Goal: Task Accomplishment & Management: Use online tool/utility

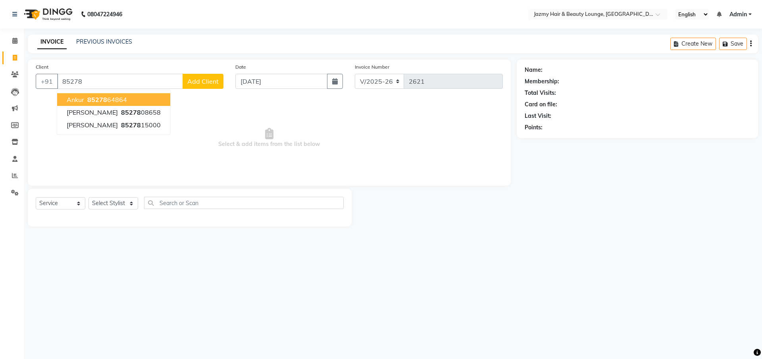
select select "759"
select select "service"
click at [64, 100] on button "Ankur 85278 64864" at bounding box center [113, 99] width 113 height 13
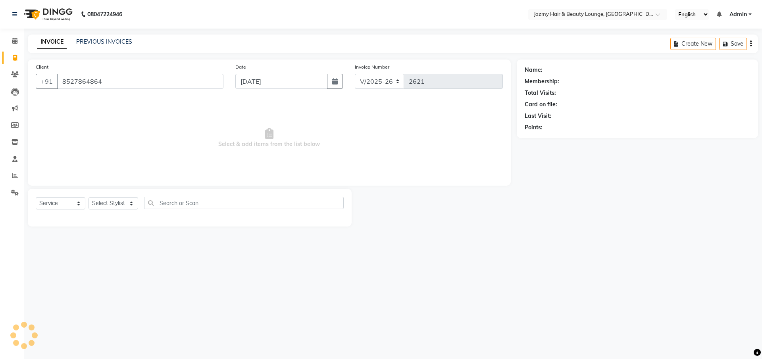
type input "8527864864"
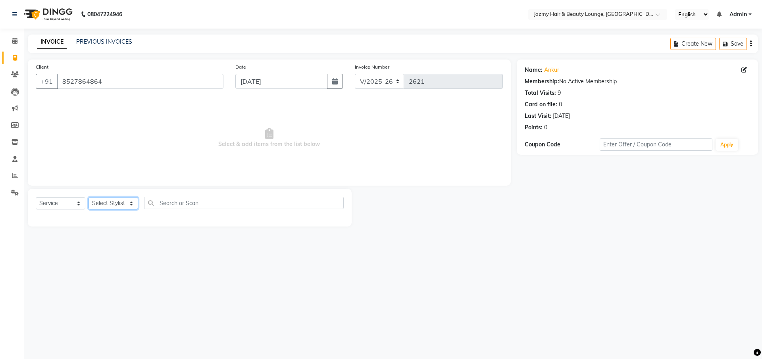
click at [128, 202] on select "Select Stylist AMIT [PERSON_NAME] [PERSON_NAME] CHASHIKA [PERSON_NAME] [PERSON_…" at bounding box center [113, 203] width 50 height 12
select select "46712"
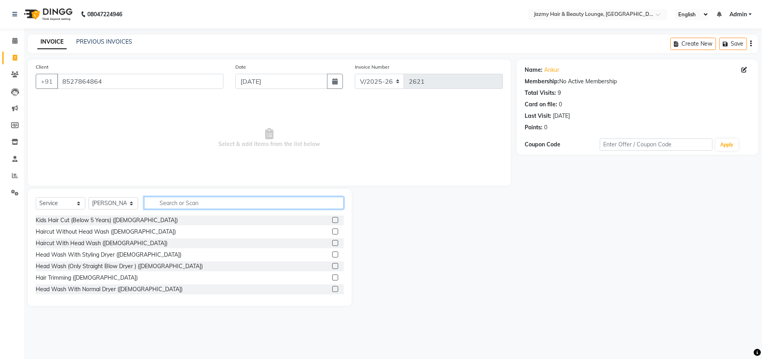
click at [186, 202] on input "text" at bounding box center [244, 203] width 200 height 12
type input "haircut"
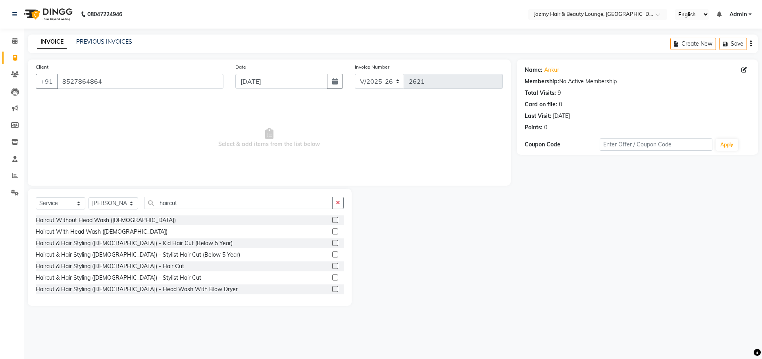
click at [332, 265] on label at bounding box center [335, 266] width 6 height 6
click at [332, 265] on input "checkbox" at bounding box center [334, 266] width 5 height 5
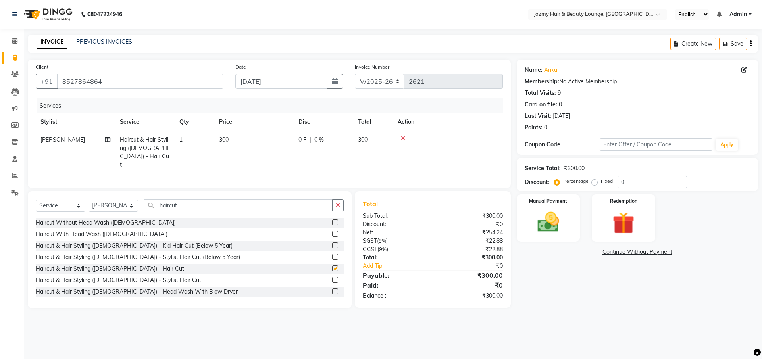
checkbox input "false"
click at [224, 136] on span "300" at bounding box center [224, 139] width 10 height 7
select select "46712"
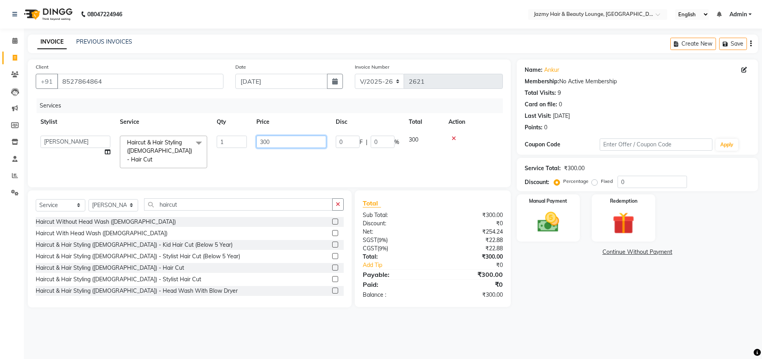
click at [263, 142] on input "300" at bounding box center [291, 142] width 70 height 12
type input "400"
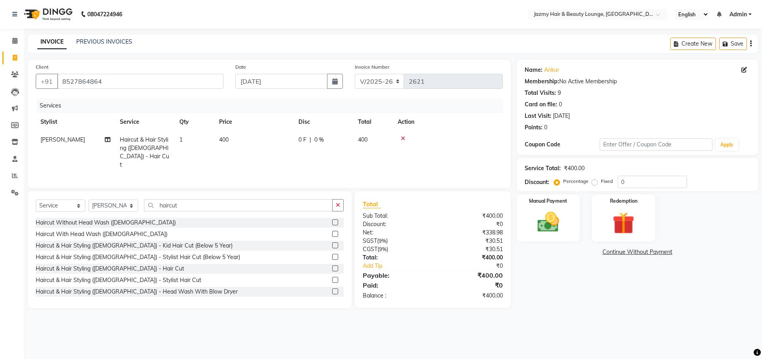
click at [578, 295] on div "Name: Ankur Membership: No Active Membership Total Visits: 9 Card on file: 0 La…" at bounding box center [639, 183] width 247 height 249
click at [557, 218] on img at bounding box center [548, 222] width 37 height 26
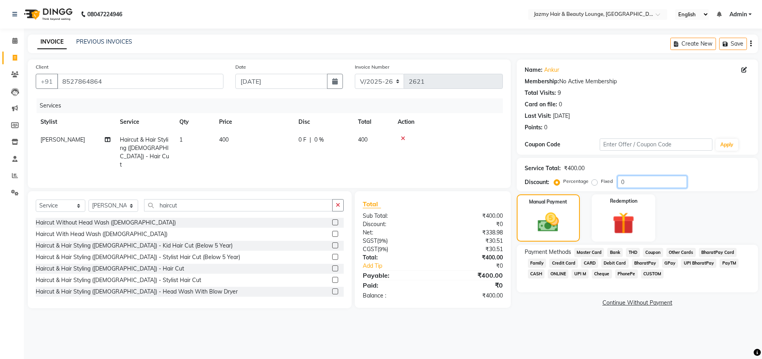
click at [620, 181] on input "0" at bounding box center [651, 182] width 69 height 12
type input "20"
click at [535, 273] on span "CASH" at bounding box center [536, 273] width 17 height 9
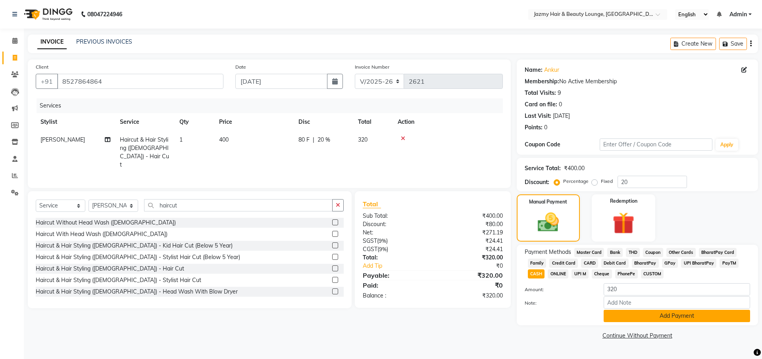
click at [629, 317] on button "Add Payment" at bounding box center [676, 316] width 146 height 12
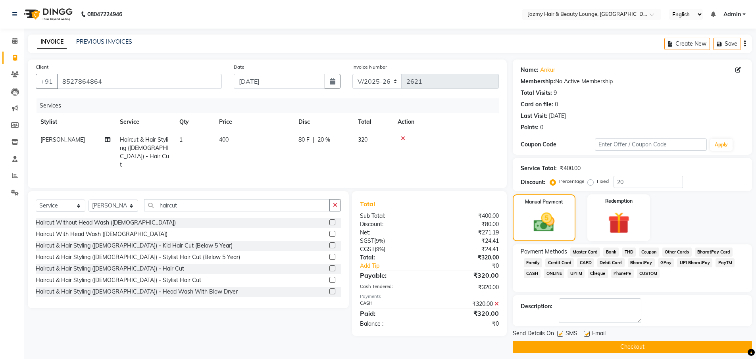
click at [647, 343] on button "Checkout" at bounding box center [631, 347] width 239 height 12
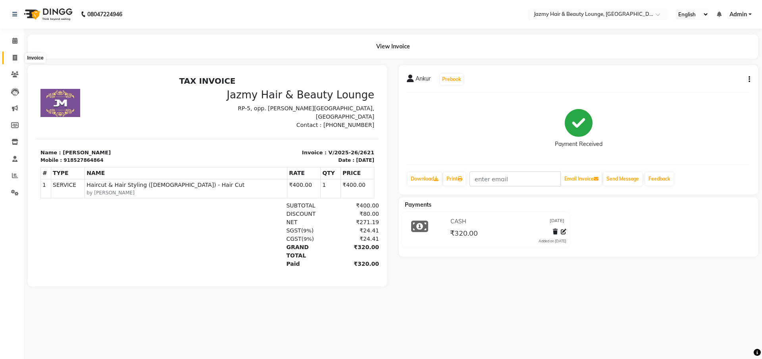
click at [9, 56] on span at bounding box center [15, 58] width 14 height 9
select select "service"
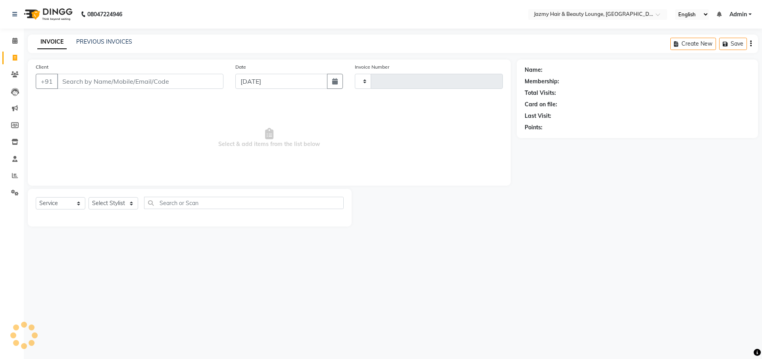
type input "2622"
select select "759"
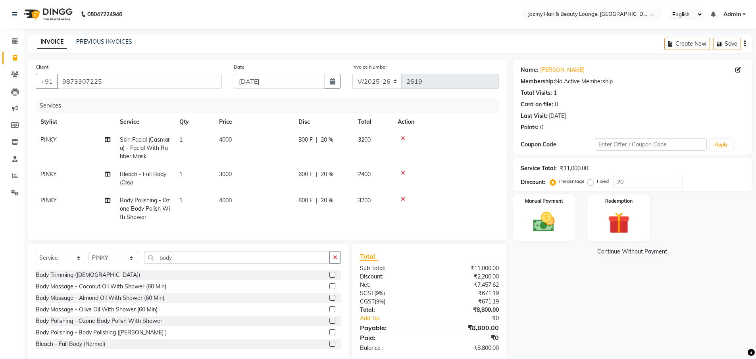
select select "759"
select select "service"
select select "14797"
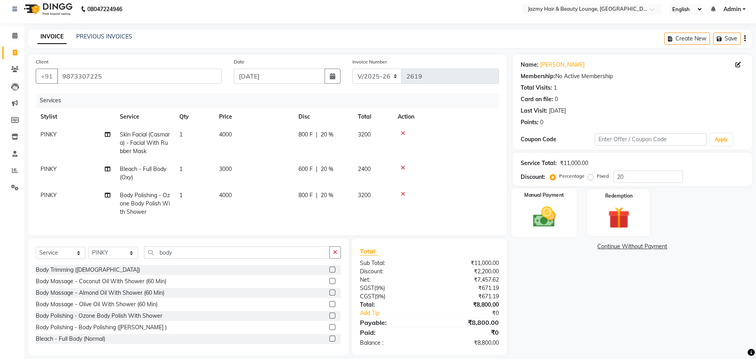
click at [538, 202] on div "Manual Payment" at bounding box center [543, 212] width 65 height 49
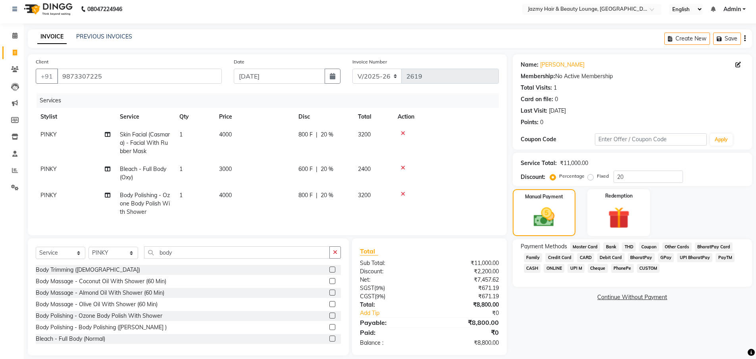
click at [579, 257] on span "CARD" at bounding box center [585, 257] width 17 height 9
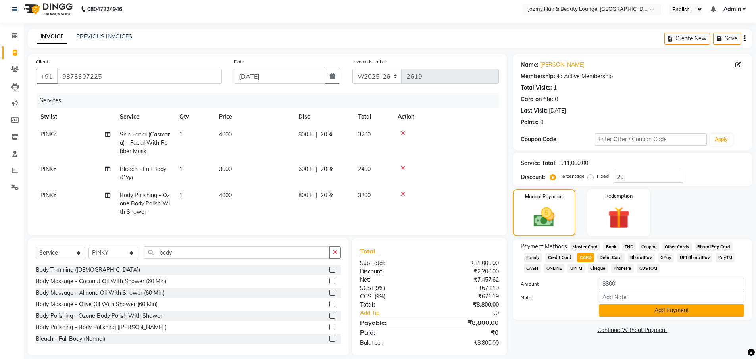
click at [617, 305] on button "Add Payment" at bounding box center [671, 310] width 145 height 12
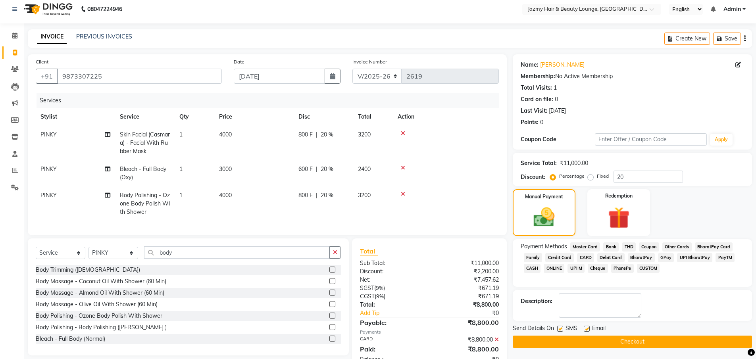
click at [589, 258] on span "CARD" at bounding box center [585, 257] width 17 height 9
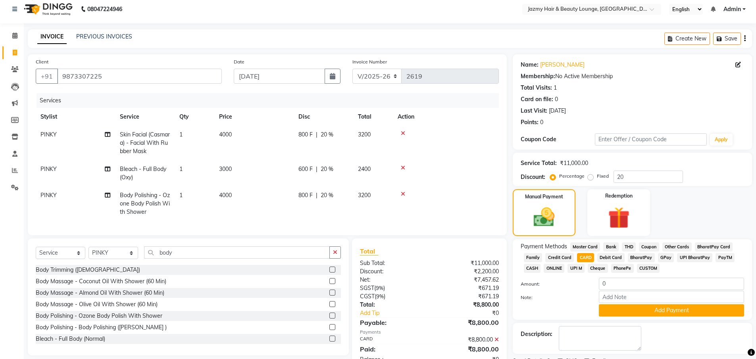
scroll to position [39, 0]
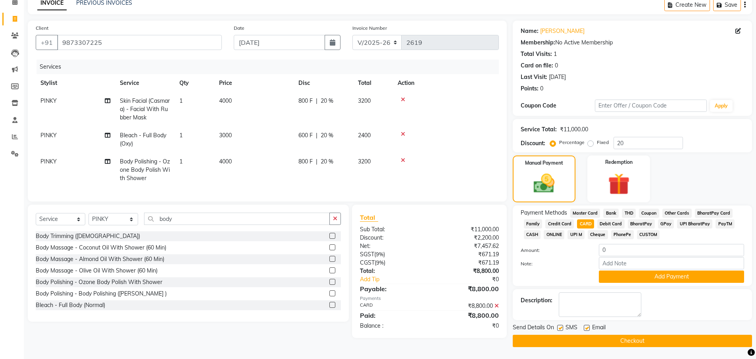
click at [498, 309] on icon at bounding box center [496, 306] width 4 height 6
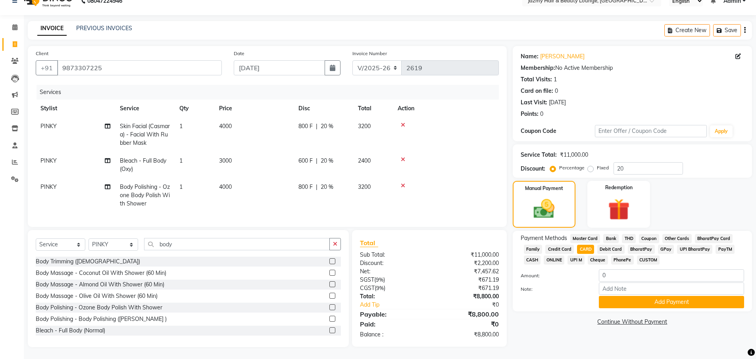
scroll to position [19, 0]
click at [607, 272] on input "0" at bounding box center [671, 275] width 145 height 12
click at [601, 269] on input "0" at bounding box center [671, 275] width 145 height 12
type input "8800"
click at [629, 299] on button "Add Payment" at bounding box center [671, 302] width 145 height 12
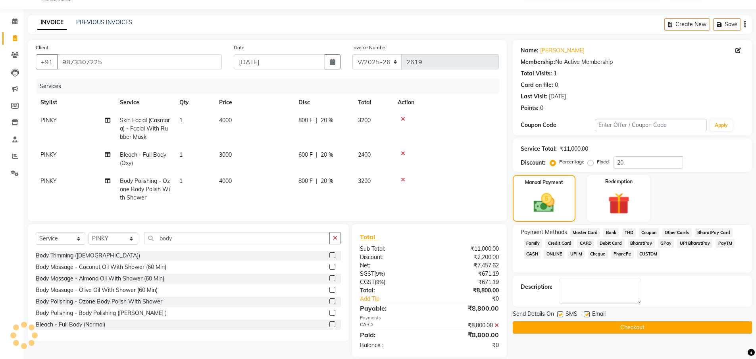
click at [641, 252] on span "CUSTOM" at bounding box center [648, 254] width 23 height 9
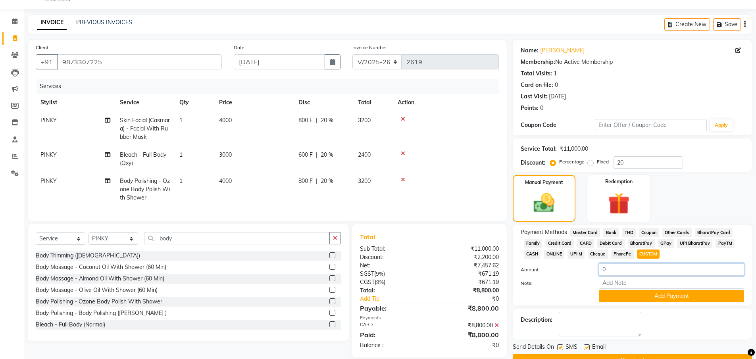
click at [600, 268] on input "0" at bounding box center [671, 269] width 145 height 12
type input "20"
click at [670, 287] on input "Note:" at bounding box center [671, 282] width 145 height 12
type input "change"
click at [660, 297] on button "Add Payment" at bounding box center [671, 296] width 145 height 12
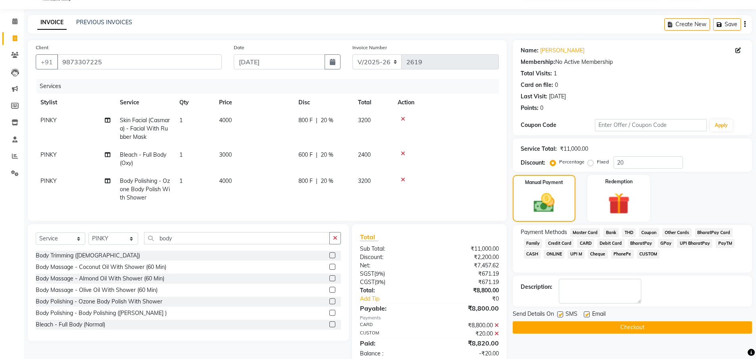
click at [643, 332] on button "Checkout" at bounding box center [631, 327] width 239 height 12
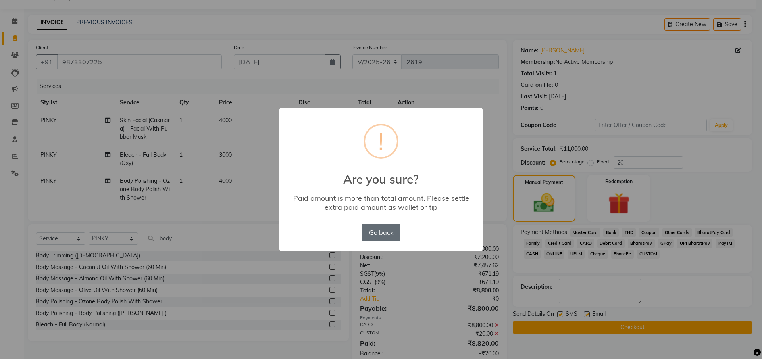
click at [378, 229] on button "Go back" at bounding box center [381, 232] width 38 height 17
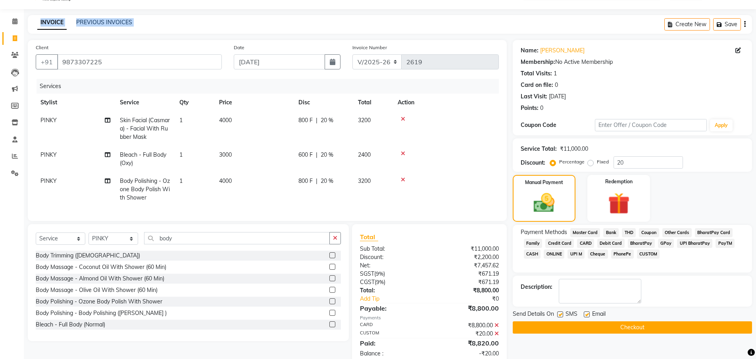
scroll to position [0, 0]
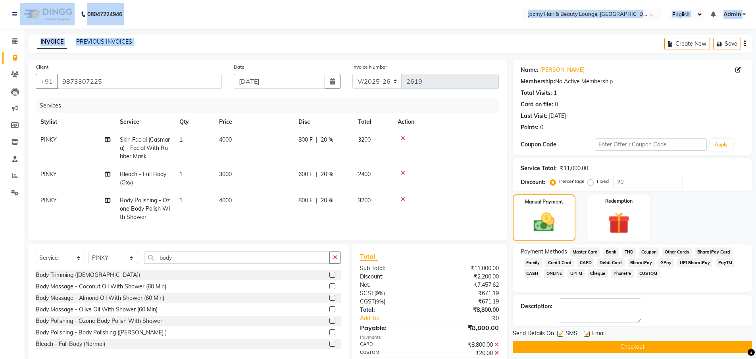
drag, startPoint x: 568, startPoint y: 21, endPoint x: 657, endPoint y: -65, distance: 124.3
click at [657, 0] on html "08047224946 Select Location × Jazmy Hair & Beauty Lounge, New Delhi English ENG…" at bounding box center [378, 179] width 756 height 359
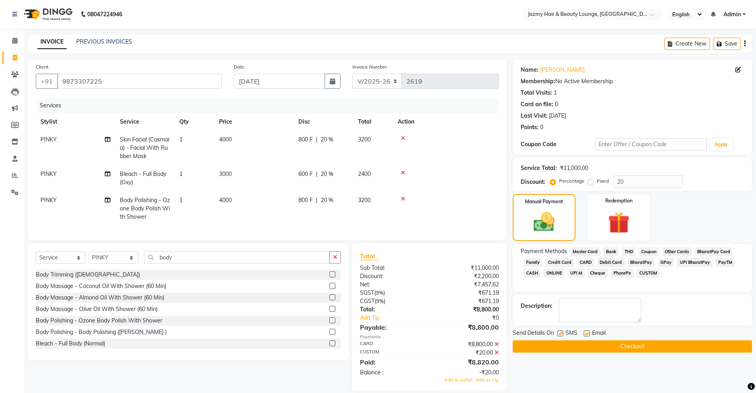
click at [496, 356] on icon at bounding box center [496, 353] width 4 height 6
click at [497, 347] on icon at bounding box center [496, 345] width 4 height 6
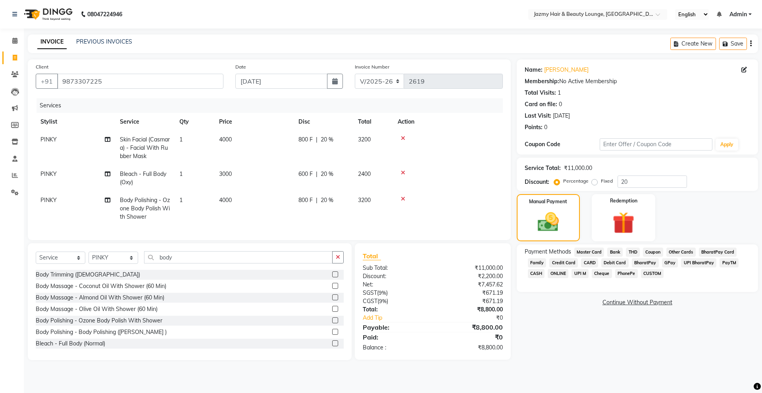
click at [588, 261] on span "CARD" at bounding box center [589, 263] width 17 height 9
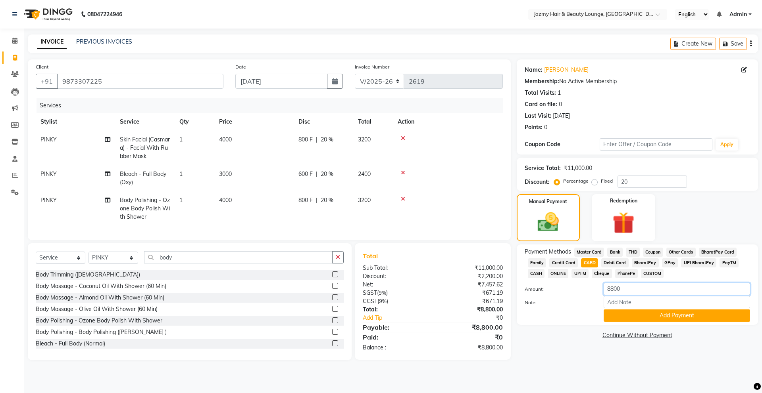
click at [617, 287] on input "8800" at bounding box center [676, 289] width 146 height 12
type input "8820"
click at [648, 317] on button "Add Payment" at bounding box center [676, 316] width 146 height 12
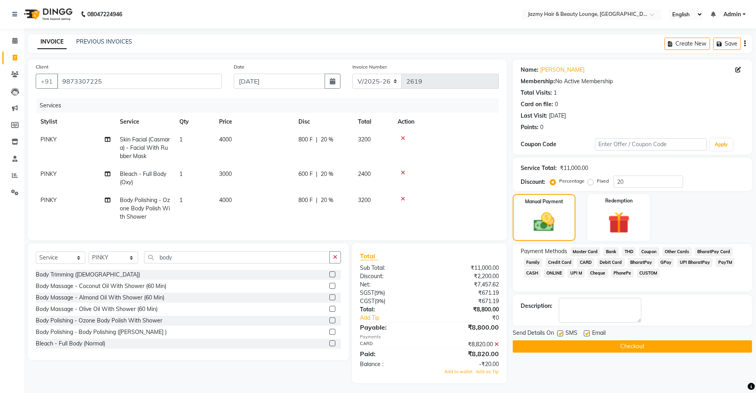
click at [529, 271] on span "CASH" at bounding box center [532, 273] width 17 height 9
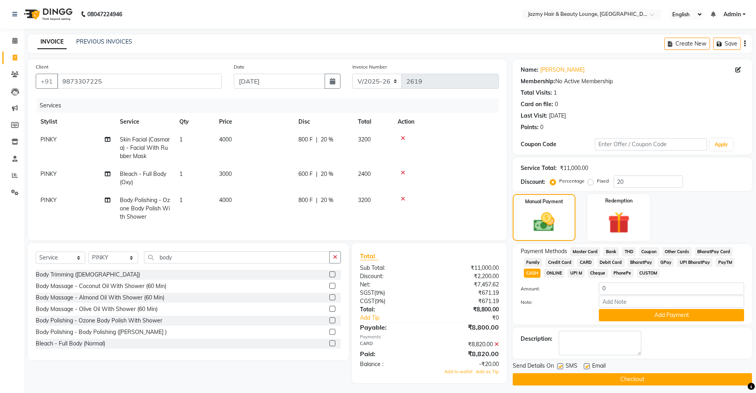
click at [583, 260] on span "CARD" at bounding box center [585, 262] width 17 height 9
click at [498, 347] on icon at bounding box center [496, 345] width 4 height 6
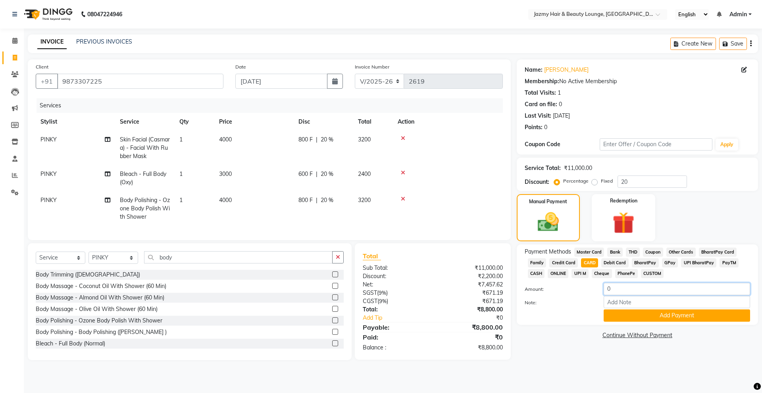
click at [605, 290] on input "0" at bounding box center [676, 289] width 146 height 12
type input "8800"
click at [658, 320] on button "Add Payment" at bounding box center [676, 316] width 146 height 12
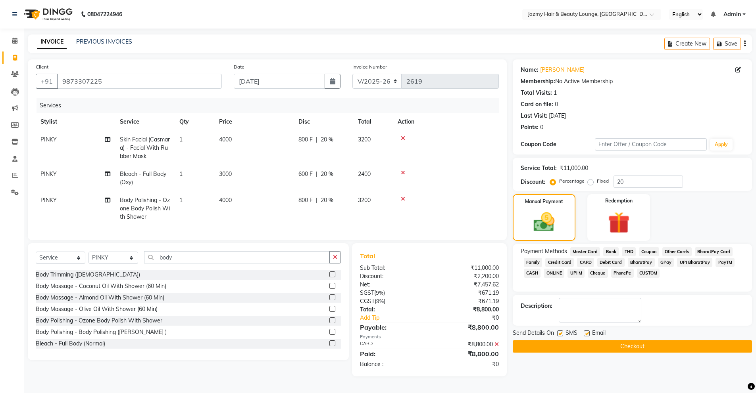
click at [643, 344] on button "Checkout" at bounding box center [631, 347] width 239 height 12
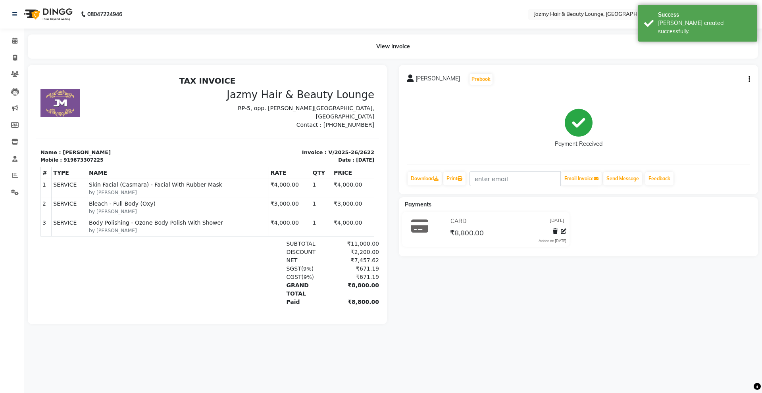
click at [749, 79] on icon "button" at bounding box center [749, 79] width 2 height 0
click at [719, 85] on div "Edit Invoice" at bounding box center [709, 89] width 54 height 10
select select "service"
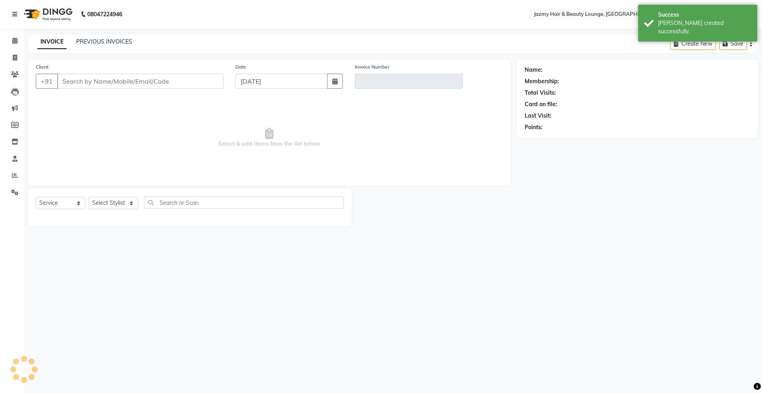
type input "9873307225"
type input "V/2025-26/2622"
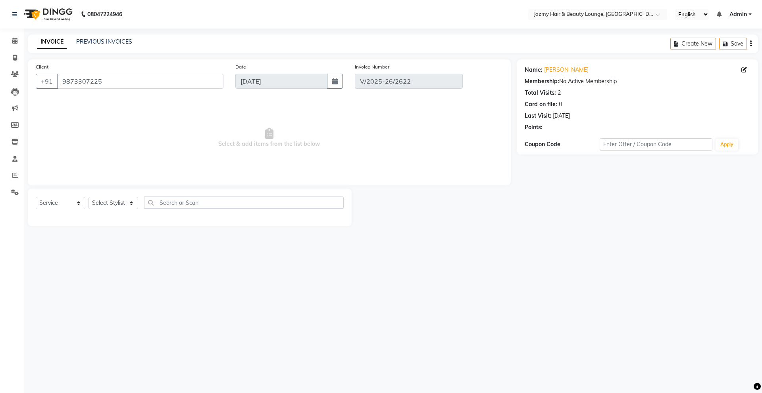
select select "select"
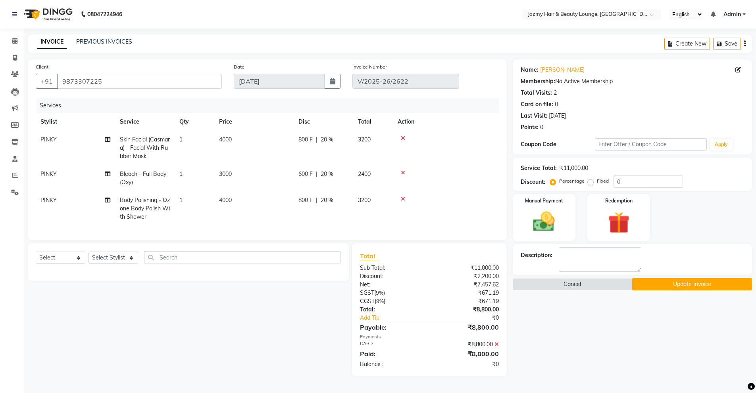
click at [58, 176] on td "PINKY" at bounding box center [75, 178] width 79 height 26
select select "14797"
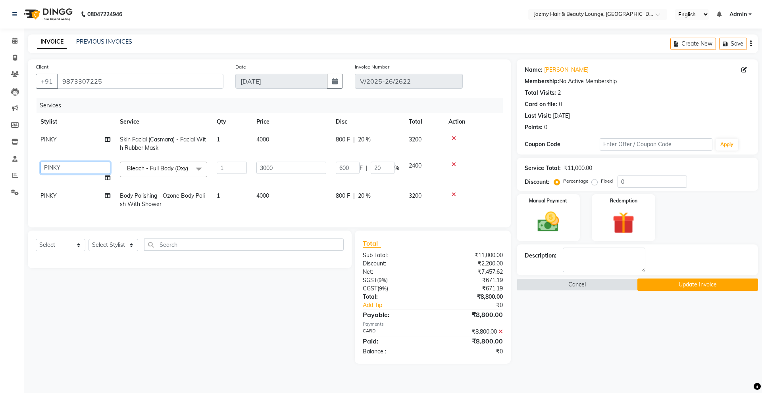
click at [59, 171] on select "AMIT ANIL ASHU BINDU BITTOO CHASHIKA CHESTHA DESRAJ GULFAM HARSHA HRITIK NADEEM…" at bounding box center [75, 168] width 70 height 12
select select "44181"
click at [53, 203] on td "PINKY" at bounding box center [75, 200] width 79 height 26
select select "14797"
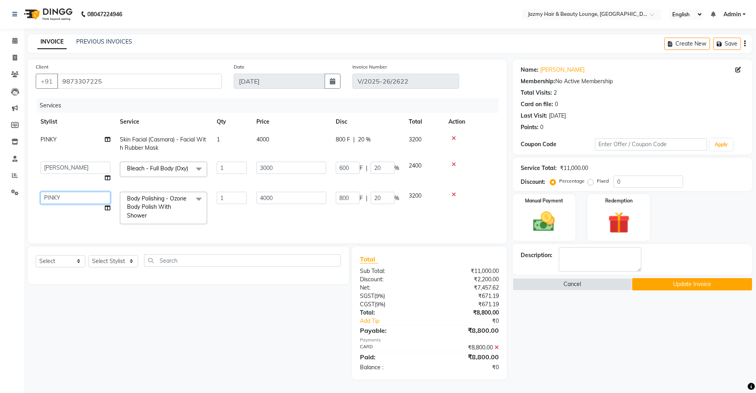
click at [53, 203] on select "AMIT ANIL ASHU BINDU BITTOO CHASHIKA CHESTHA DESRAJ GULFAM HARSHA HRITIK NADEEM…" at bounding box center [75, 198] width 70 height 12
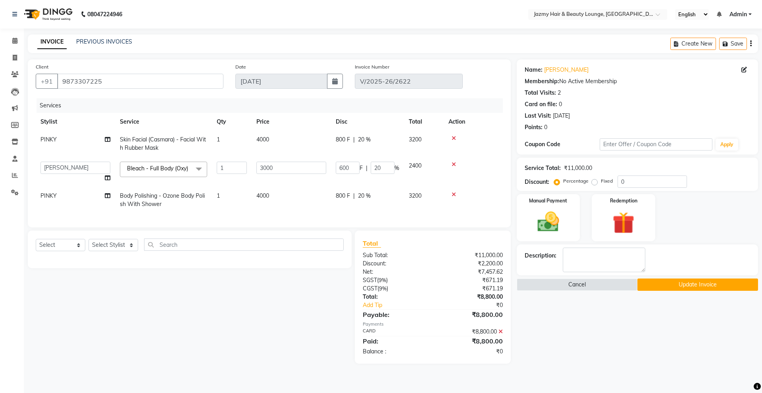
click at [692, 286] on button "Update Invoice" at bounding box center [697, 285] width 121 height 12
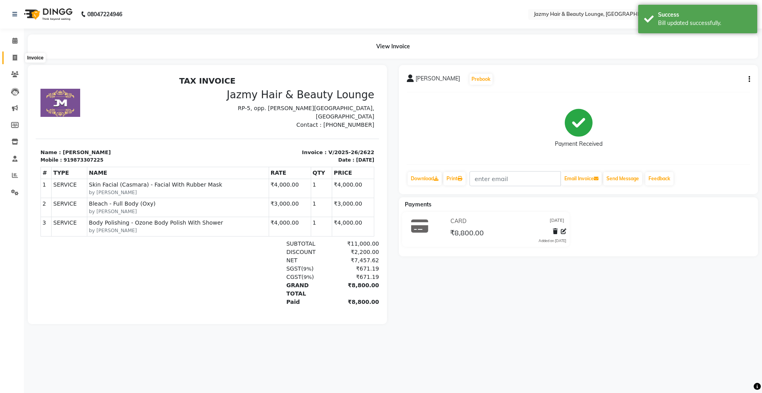
click at [18, 56] on span at bounding box center [15, 58] width 14 height 9
select select "service"
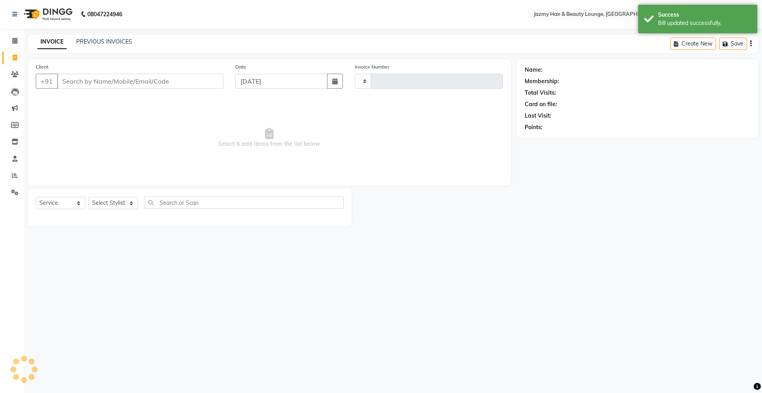
type input "2623"
select select "759"
